Goal: Task Accomplishment & Management: Complete application form

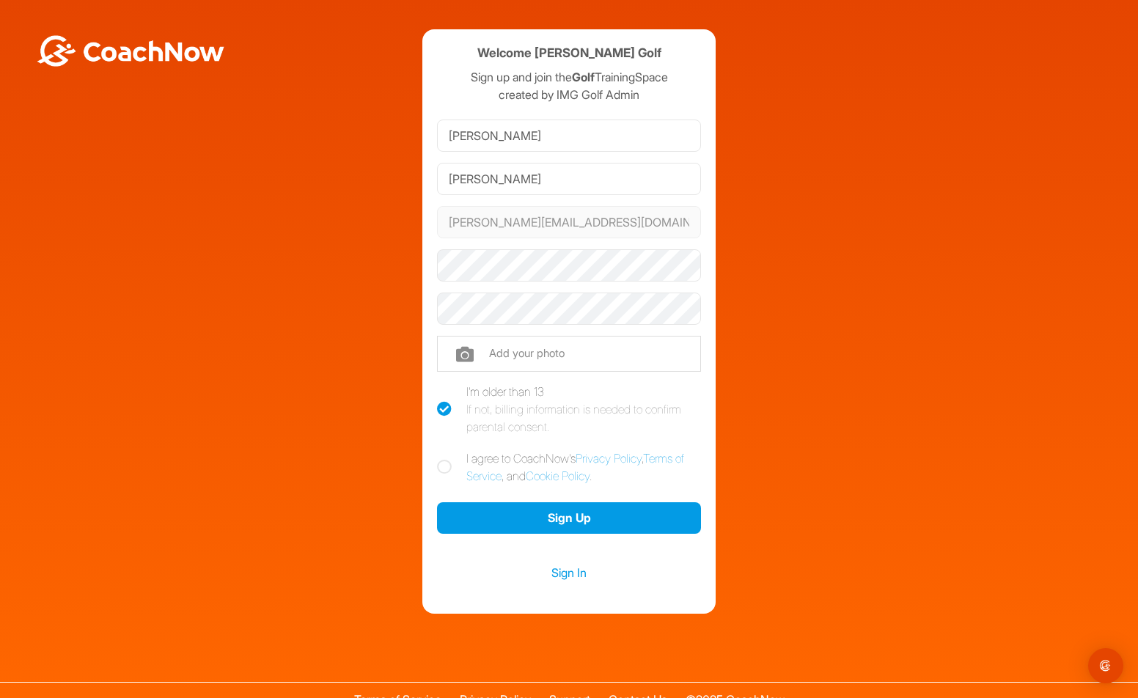
click at [449, 467] on icon at bounding box center [444, 467] width 15 height 15
click at [446, 459] on input "I agree to CoachNow's Privacy Policy , Terms of Service , and Cookie Policy ." at bounding box center [442, 454] width 10 height 10
checkbox input "true"
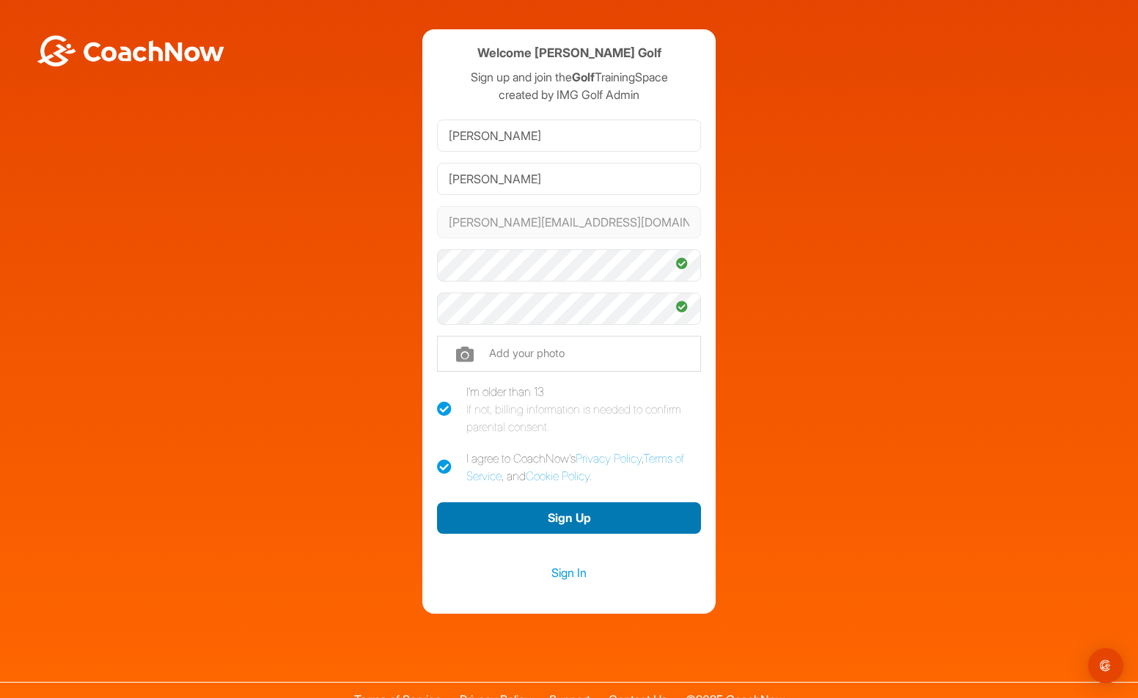
click at [569, 515] on button "Sign Up" at bounding box center [569, 518] width 264 height 32
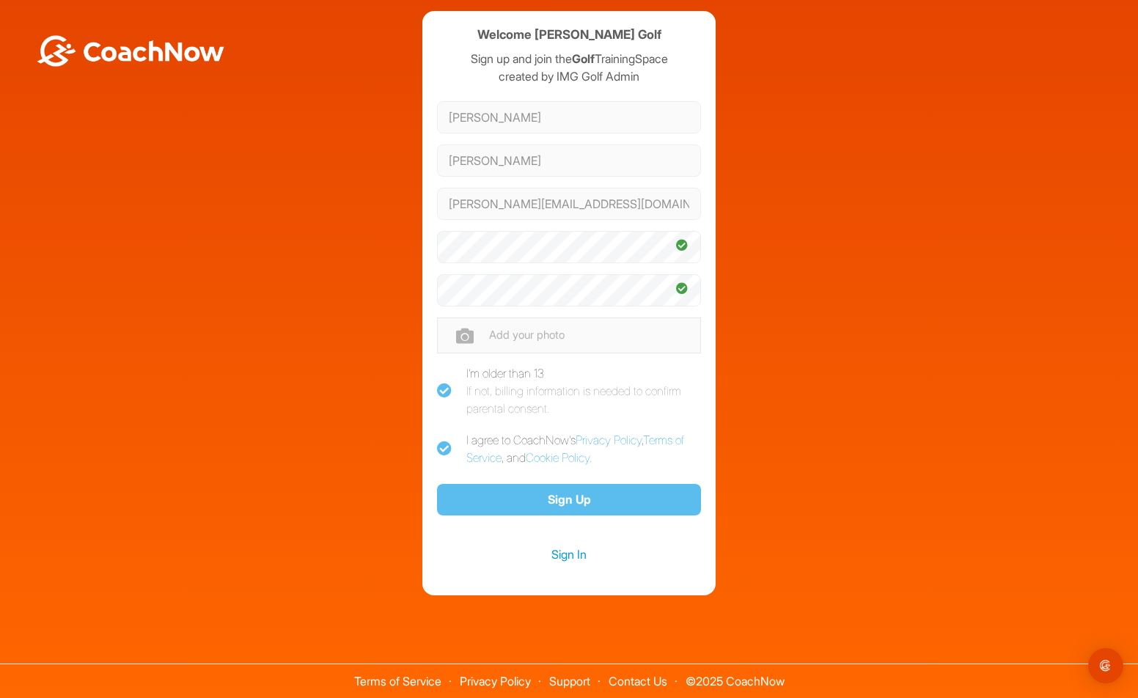
scroll to position [18, 0]
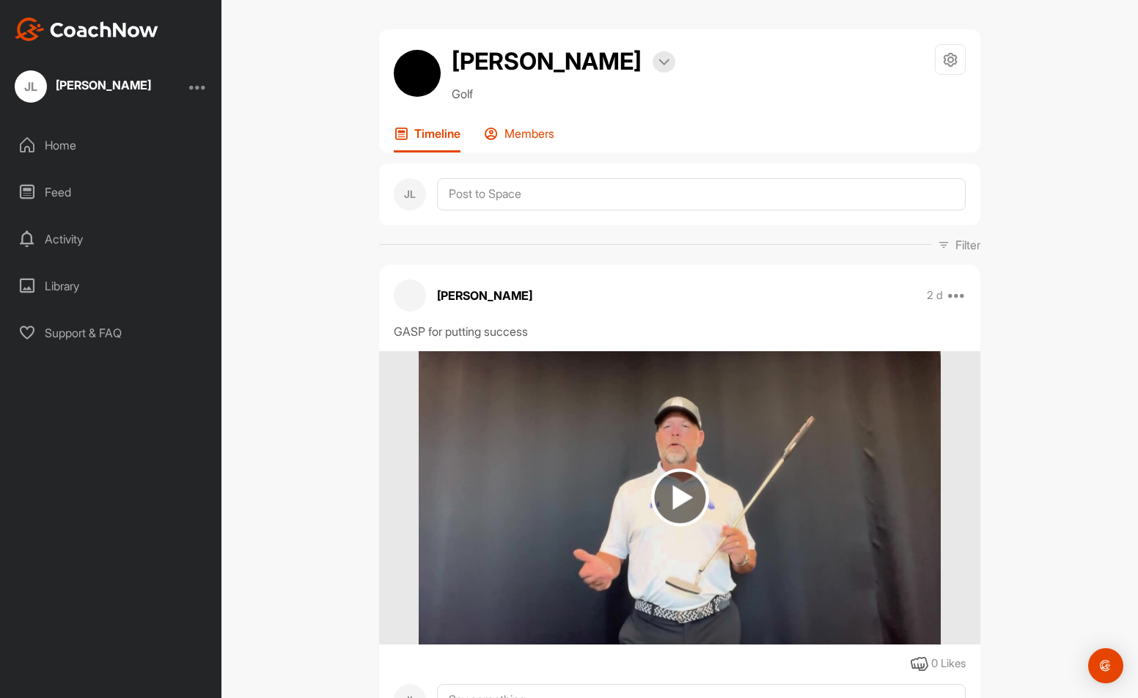
click at [524, 139] on p "Members" at bounding box center [529, 133] width 50 height 15
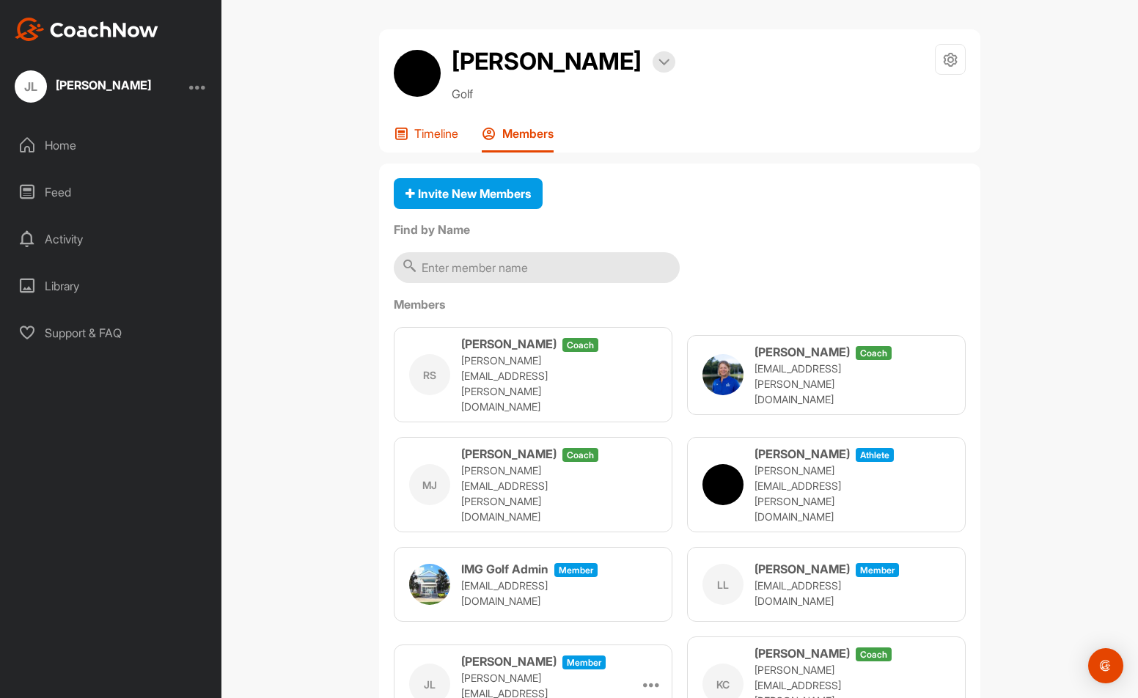
click at [429, 138] on p "Timeline" at bounding box center [436, 133] width 44 height 15
